Goal: Communication & Community: Answer question/provide support

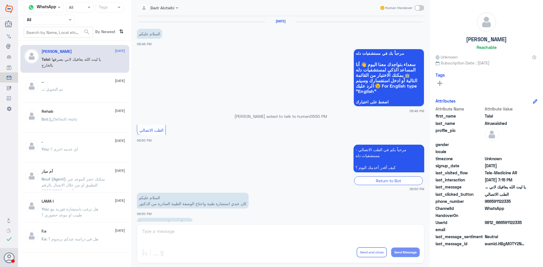
scroll to position [129, 0]
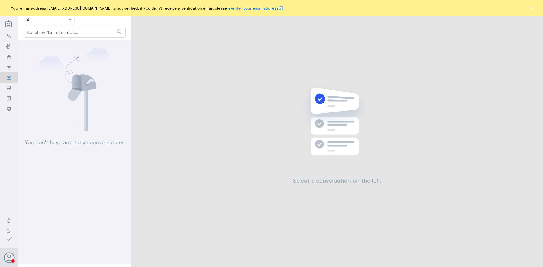
click at [534, 8] on button "×" at bounding box center [532, 8] width 6 height 6
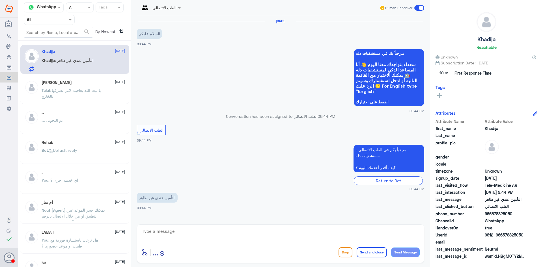
click at [267, 239] on textarea at bounding box center [281, 235] width 278 height 14
type textarea ","
type textarea "وعليكم السلام ورحمة الله وبركاته معك بدر من الطب الاتصالي"
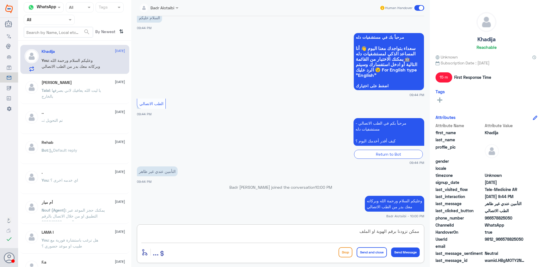
type textarea "ممكن تزودنا برقم الهوية او الملف"
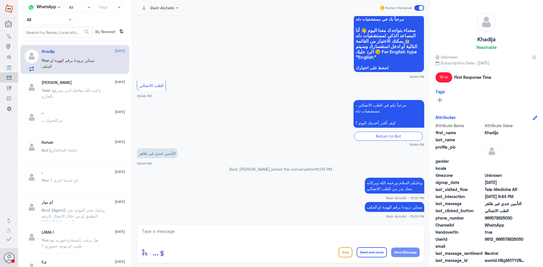
drag, startPoint x: 524, startPoint y: 241, endPoint x: 503, endPoint y: 243, distance: 21.3
click at [503, 243] on span "9812_966578825050" at bounding box center [505, 240] width 41 height 6
copy span "578825050"
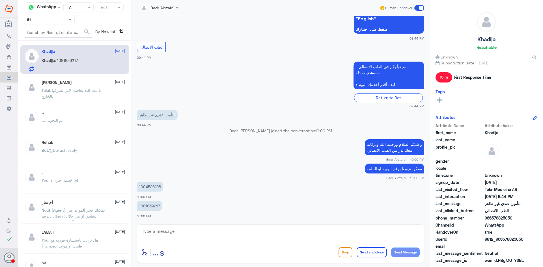
click at [160, 206] on p "1081839217" at bounding box center [149, 206] width 25 height 10
click at [158, 185] on p "1004526198" at bounding box center [150, 187] width 26 height 10
copy p "1004526198"
click at [229, 235] on textarea at bounding box center [281, 235] width 278 height 14
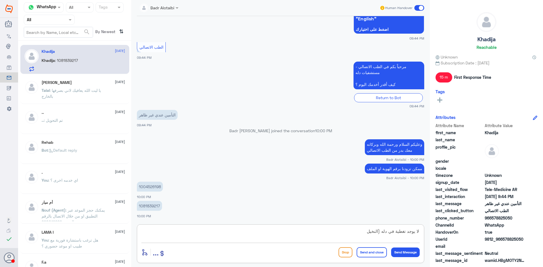
type textarea "لا يوجد تغطية في دله (النخيل)"
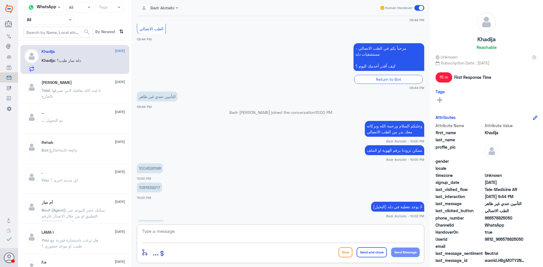
scroll to position [110, 0]
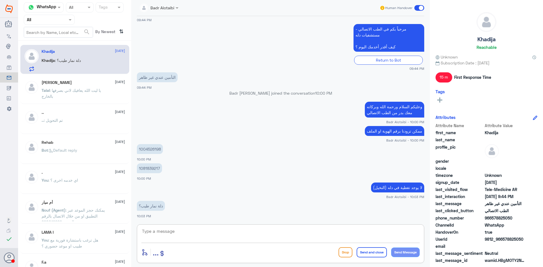
click at [223, 231] on textarea at bounding box center [281, 235] width 278 height 14
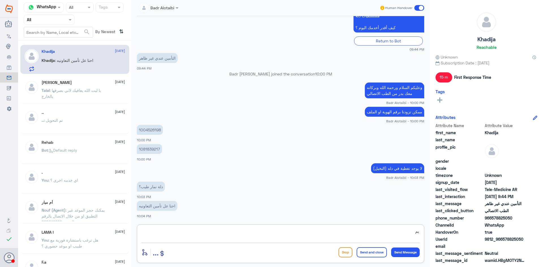
type textarea "ي"
type textarea "لا يظهر لدينا يمكنك الاستفسار من التأمين او تطبيق التعاونية من ايقونة (تغطياتي)"
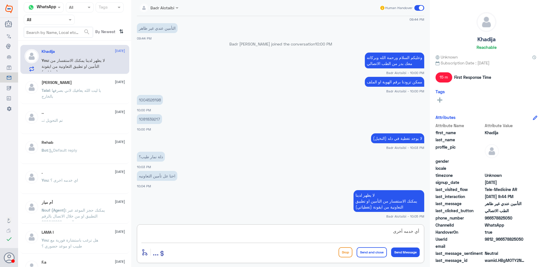
type textarea "أي خدمه أخرى"
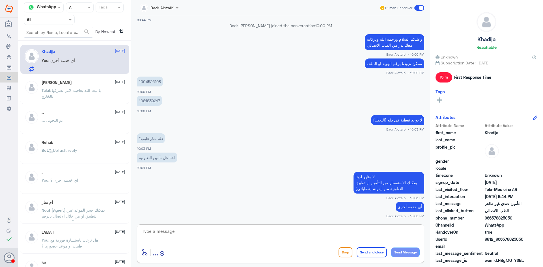
scroll to position [197, 0]
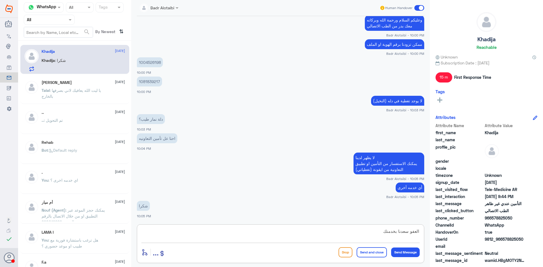
type textarea "العفو سعدنا بخدمتك"
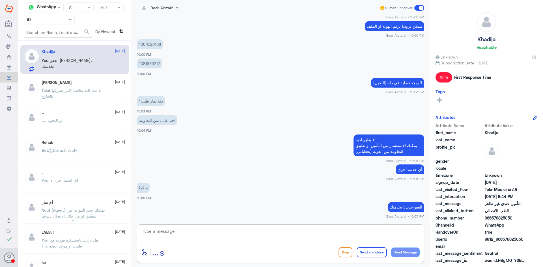
click at [419, 8] on span at bounding box center [420, 8] width 10 height 6
click at [0, 0] on input "checkbox" at bounding box center [0, 0] width 0 height 0
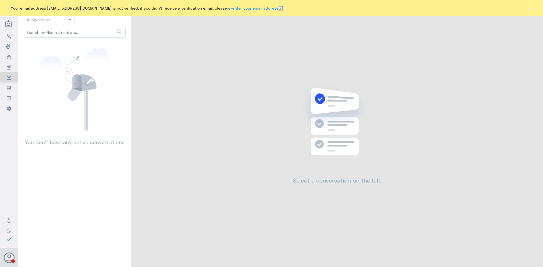
click at [534, 8] on button "×" at bounding box center [532, 8] width 6 height 6
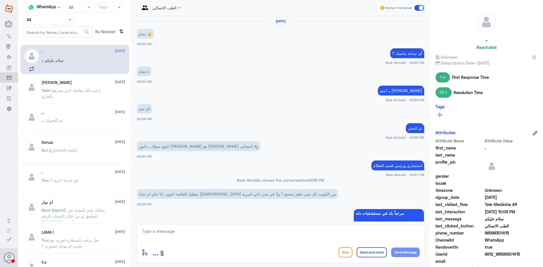
scroll to position [247, 0]
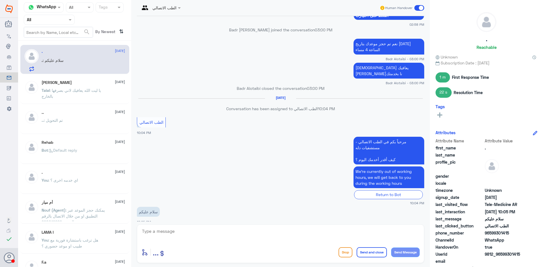
click at [201, 234] on textarea at bounding box center [281, 235] width 278 height 14
type textarea "وعليكم السلام ورحمة الله وبركاته معك بدر من الطب الاتصالي"
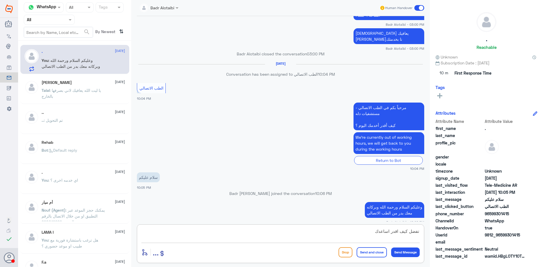
type textarea "تفضل كيف اقدر اساعدك"
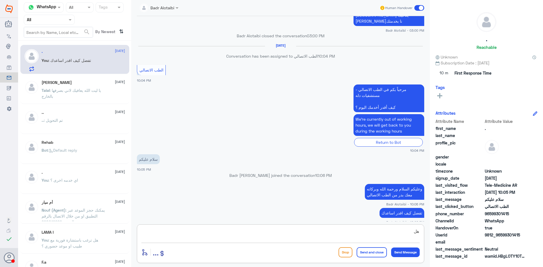
type textarea "ه"
click at [42, 155] on p "Bot : Default reply" at bounding box center [60, 154] width 36 height 14
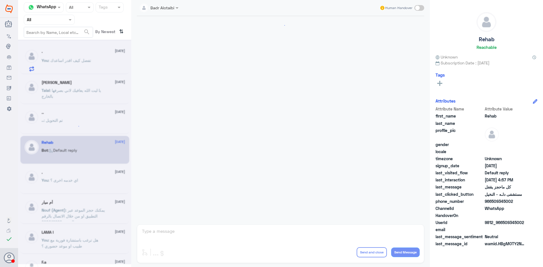
scroll to position [267, 0]
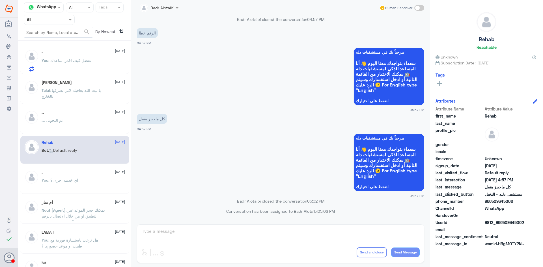
click at [282, 235] on div "Badr Alotaibi Human Handover 2 Aug 2025 من ال Badr Alotaibi - 04:51 PM من الطبي…" at bounding box center [280, 134] width 299 height 269
click at [277, 233] on div "Badr Alotaibi Human Handover 2 Aug 2025 من ال Badr Alotaibi - 04:51 PM من الطبي…" at bounding box center [280, 134] width 299 height 269
click at [265, 231] on div "Badr Alotaibi Human Handover 2 Aug 2025 من ال Badr Alotaibi - 04:51 PM من الطبي…" at bounding box center [280, 134] width 299 height 269
click at [76, 63] on p "You : تفضل كيف اقدر اساعدك" at bounding box center [67, 64] width 50 height 14
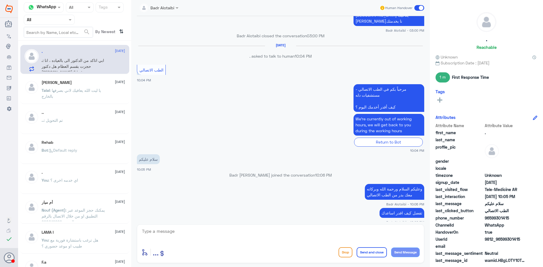
scroll to position [262, 0]
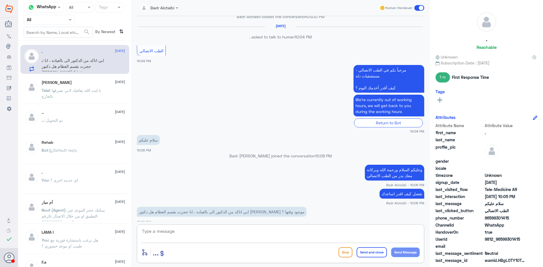
click at [291, 229] on textarea at bounding box center [281, 235] width 278 height 14
type textarea "وضح استفسارك"
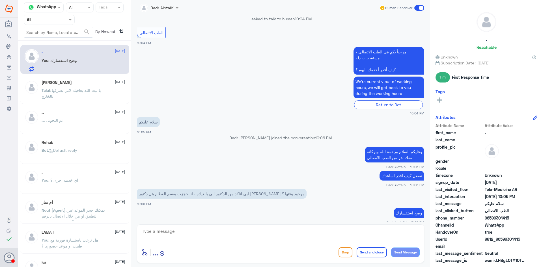
drag, startPoint x: 521, startPoint y: 240, endPoint x: 501, endPoint y: 240, distance: 20.4
click at [501, 240] on span "9812_96599301415" at bounding box center [505, 240] width 41 height 6
copy span "599301415"
drag, startPoint x: 280, startPoint y: 217, endPoint x: 277, endPoint y: 228, distance: 11.0
click at [280, 220] on small "Badr Alotaibi - 10:07 PM" at bounding box center [281, 222] width 288 height 5
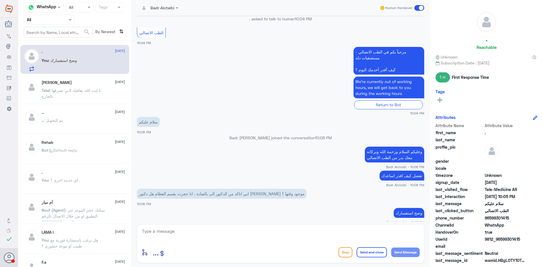
click at [266, 233] on textarea at bounding box center [281, 235] width 278 height 14
click at [383, 231] on textarea at bounding box center [281, 235] width 278 height 14
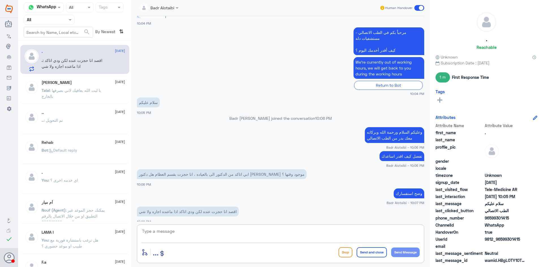
click at [289, 238] on textarea at bounding box center [281, 235] width 278 height 14
click at [272, 232] on textarea at bounding box center [281, 235] width 278 height 14
type textarea "ل"
type textarea "نعم موجود لديه عيادة"
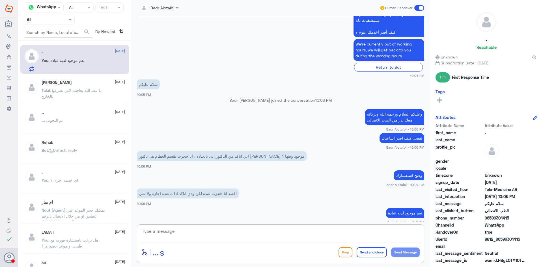
scroll to position [337, 0]
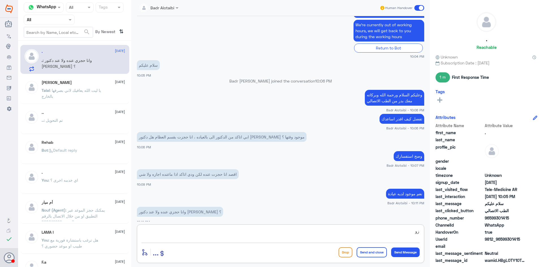
type textarea "ز"
type textarea "متى موعدك"
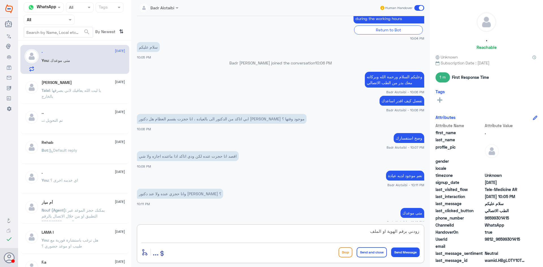
type textarea "زودني برقم الهوية او الملف"
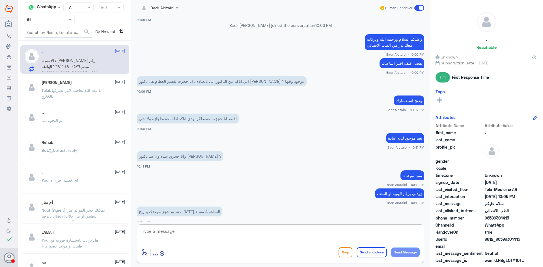
scroll to position [436, 0]
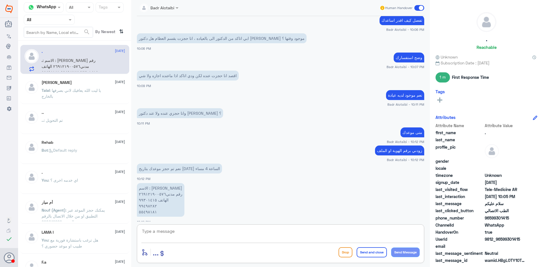
click at [310, 236] on textarea at bounding box center [281, 235] width 278 height 14
type textarea "نعم موجود الموعد 4 مساء"
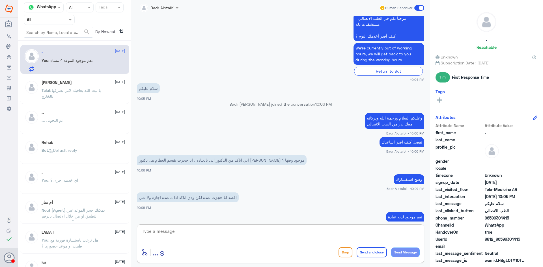
scroll to position [312, 0]
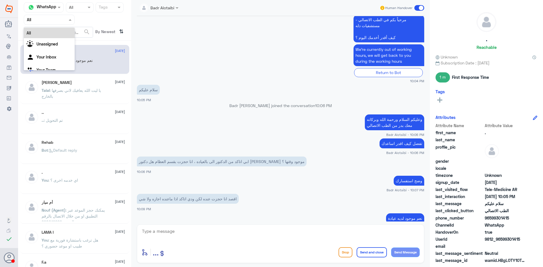
click at [56, 20] on input "text" at bounding box center [42, 19] width 31 height 7
click at [57, 20] on input "text" at bounding box center [42, 19] width 31 height 7
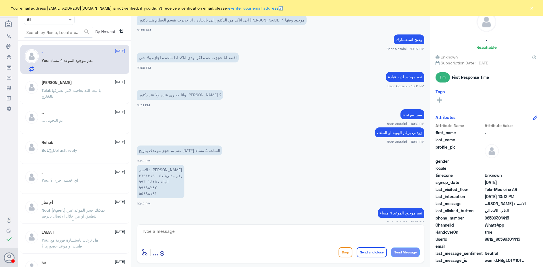
scroll to position [249, 0]
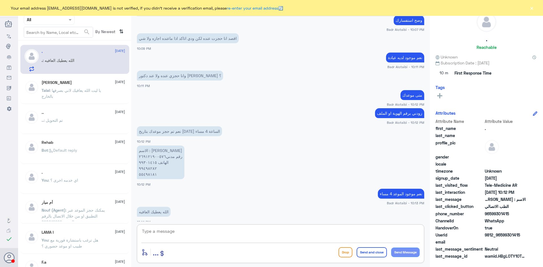
click at [211, 234] on textarea at bounding box center [281, 235] width 278 height 14
type textarea "الله يعافيك سعدنا بخدمتك"
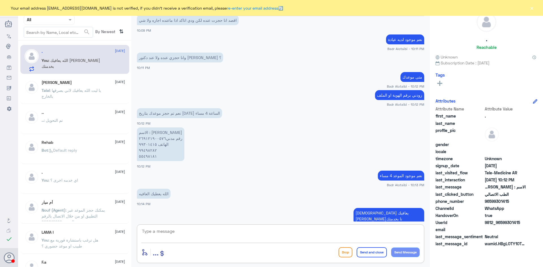
click at [532, 10] on button "×" at bounding box center [532, 8] width 6 height 6
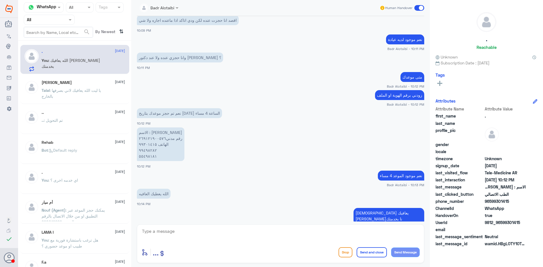
click at [422, 10] on span at bounding box center [420, 8] width 10 height 6
click at [0, 0] on input "checkbox" at bounding box center [0, 0] width 0 height 0
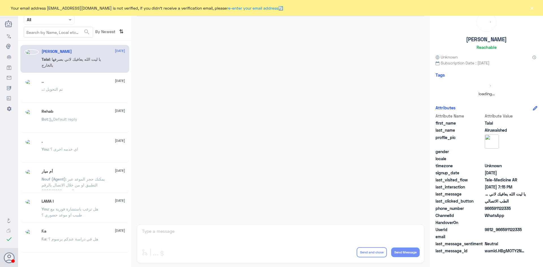
click at [531, 7] on button "×" at bounding box center [532, 8] width 6 height 6
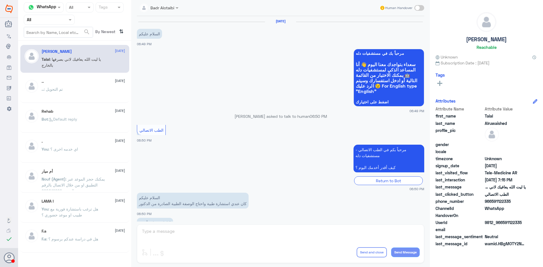
scroll to position [129, 0]
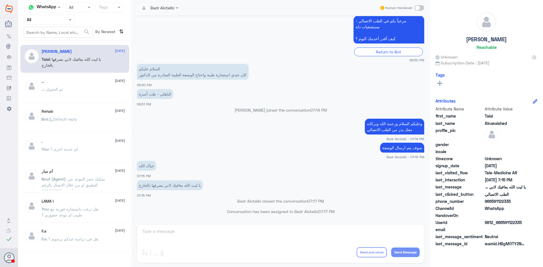
click at [159, 12] on div "Badr Alotaibi" at bounding box center [157, 7] width 35 height 11
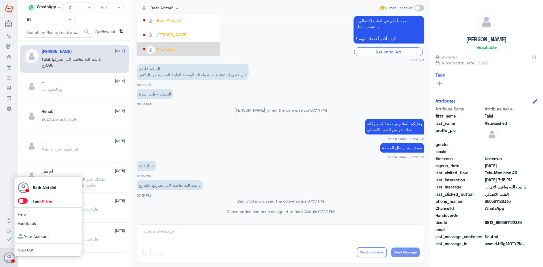
click at [20, 202] on span at bounding box center [23, 201] width 10 height 6
click at [0, 0] on input "checkbox" at bounding box center [0, 0] width 0 height 0
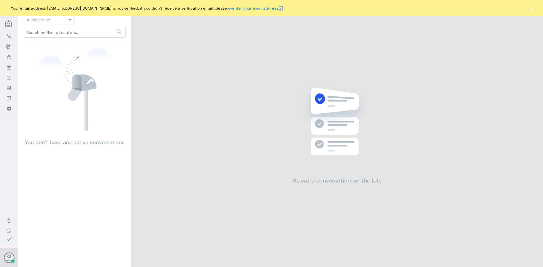
click at [530, 6] on button "×" at bounding box center [532, 8] width 6 height 6
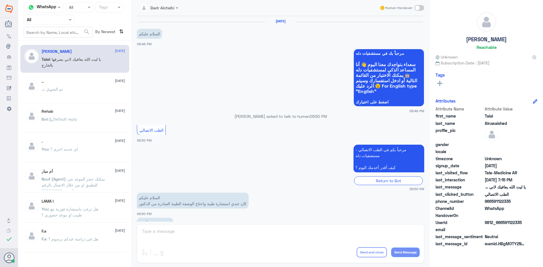
scroll to position [129, 0]
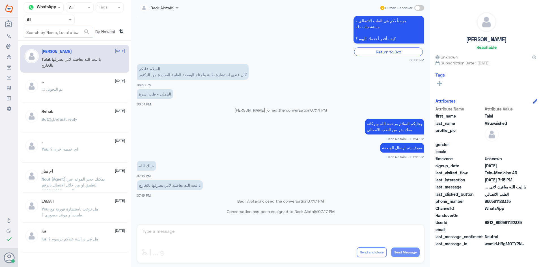
click at [369, 264] on div "[PERSON_NAME] Human Handover [DATE] السلام عليكم 06:49 PM مرحباً بك في مستشفيات…" at bounding box center [280, 134] width 299 height 269
